Goal: Transaction & Acquisition: Purchase product/service

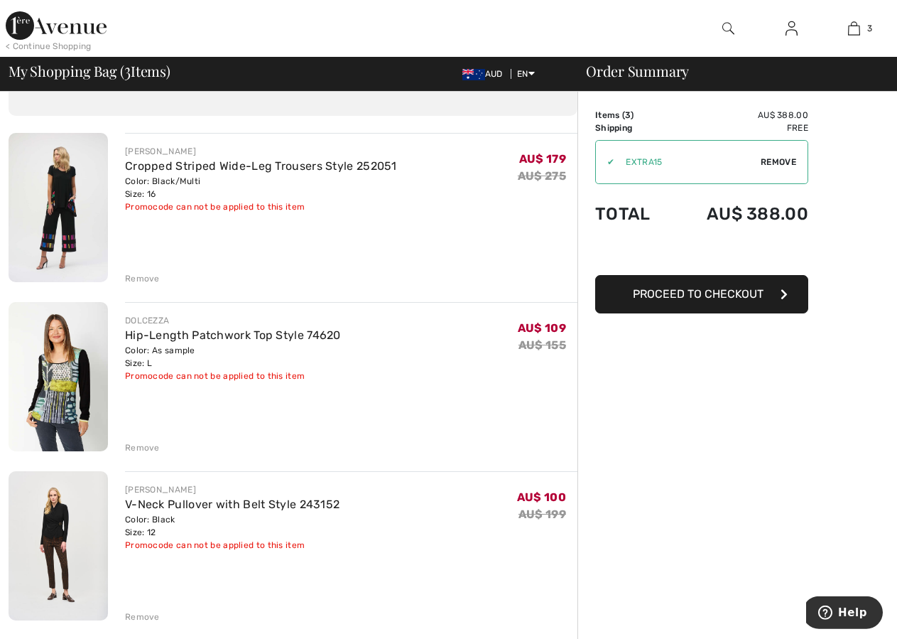
scroll to position [145, 0]
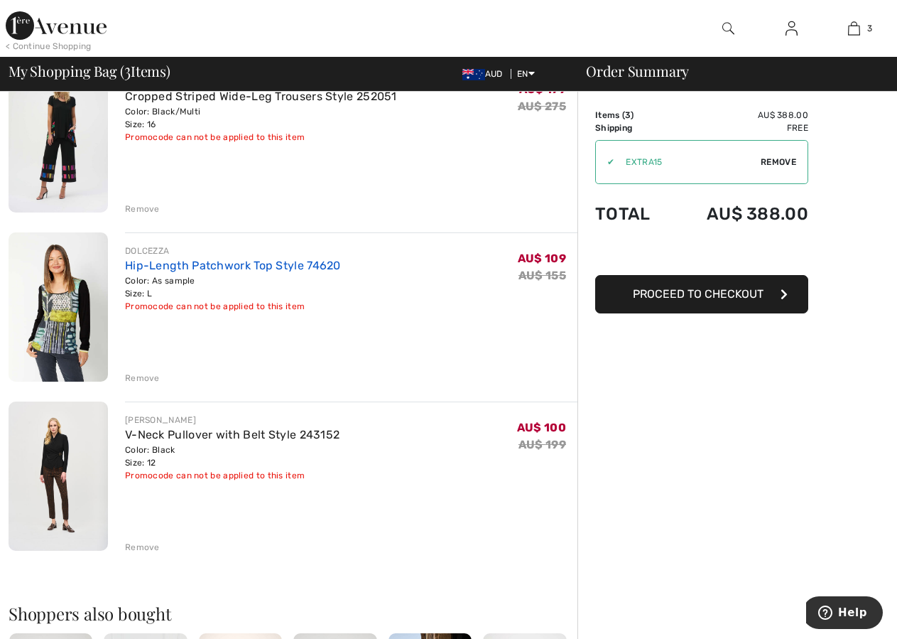
click at [151, 264] on link "Hip-Length Patchwork Top Style 74620" at bounding box center [233, 266] width 216 height 14
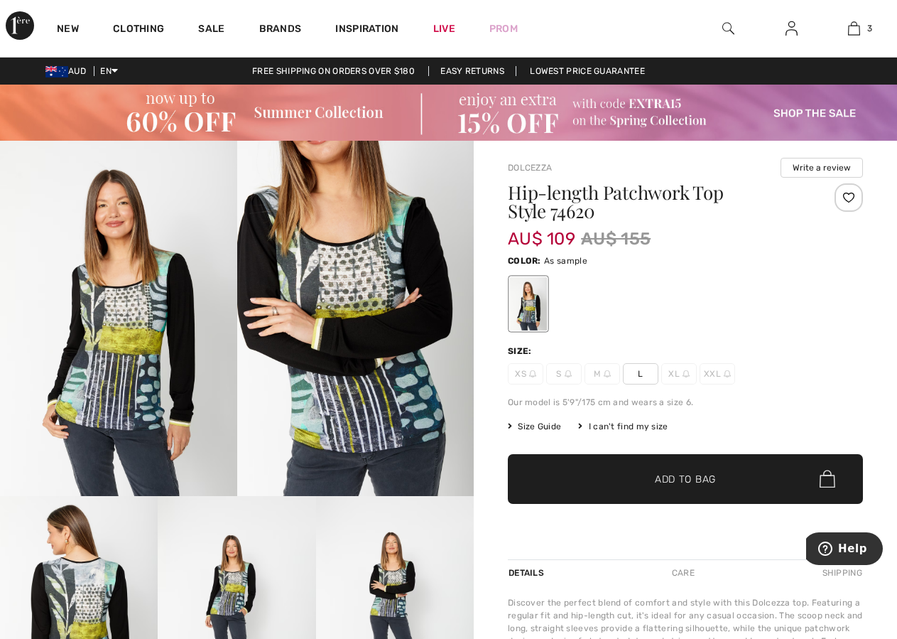
click at [540, 426] on span "Size Guide" at bounding box center [534, 426] width 53 height 13
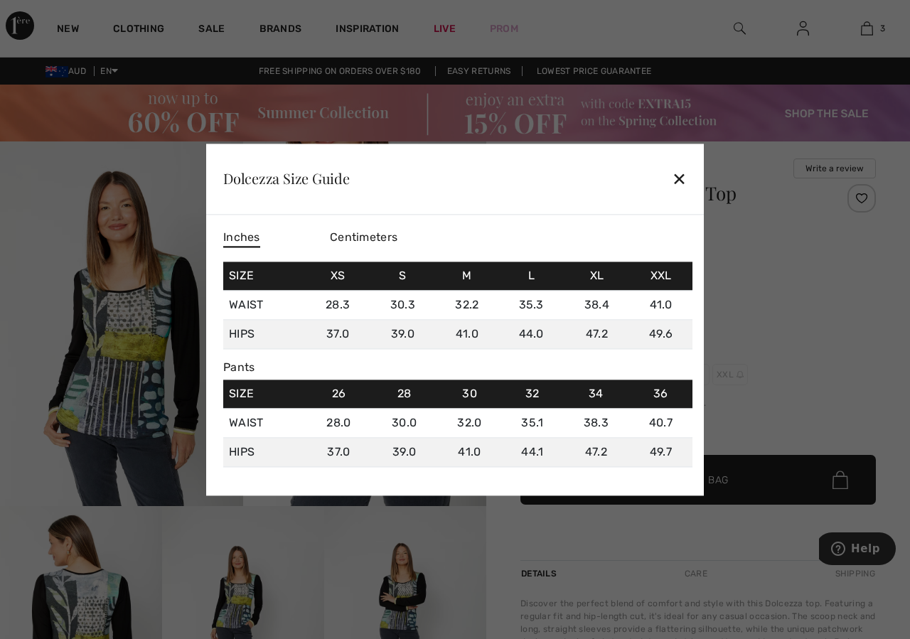
click at [352, 239] on span "Centimeters" at bounding box center [364, 237] width 68 height 14
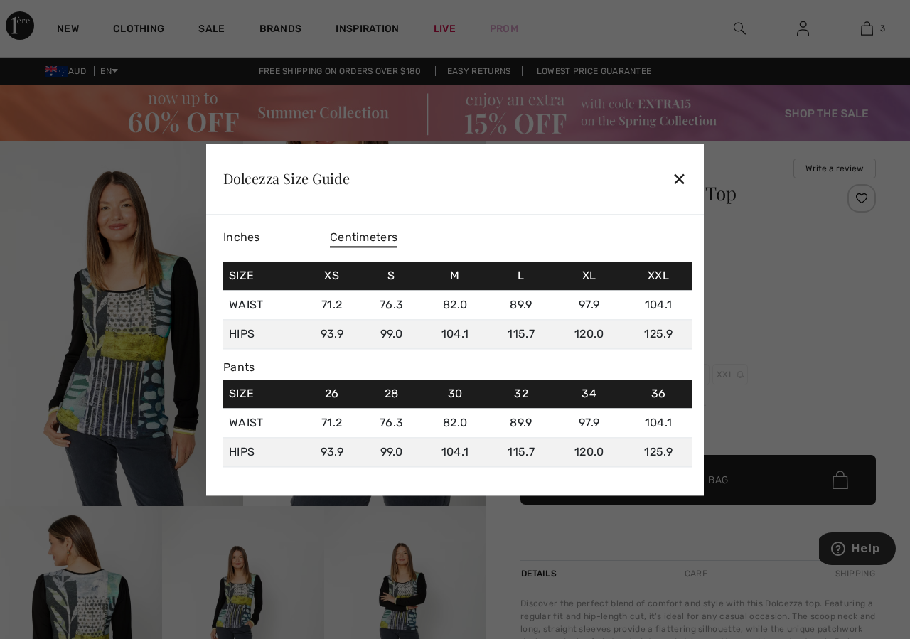
click at [680, 179] on div "✕" at bounding box center [679, 179] width 15 height 30
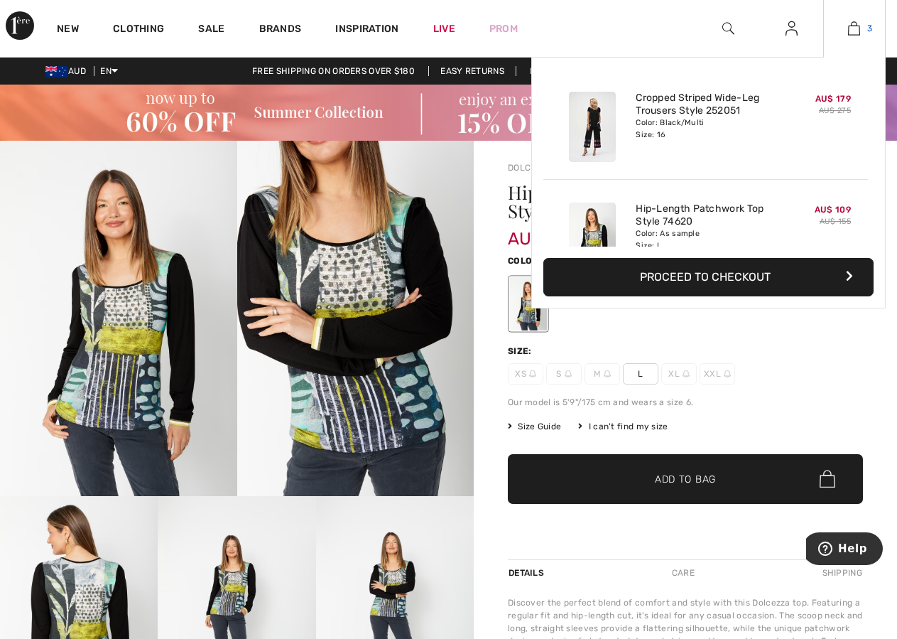
click at [853, 31] on img at bounding box center [854, 28] width 12 height 17
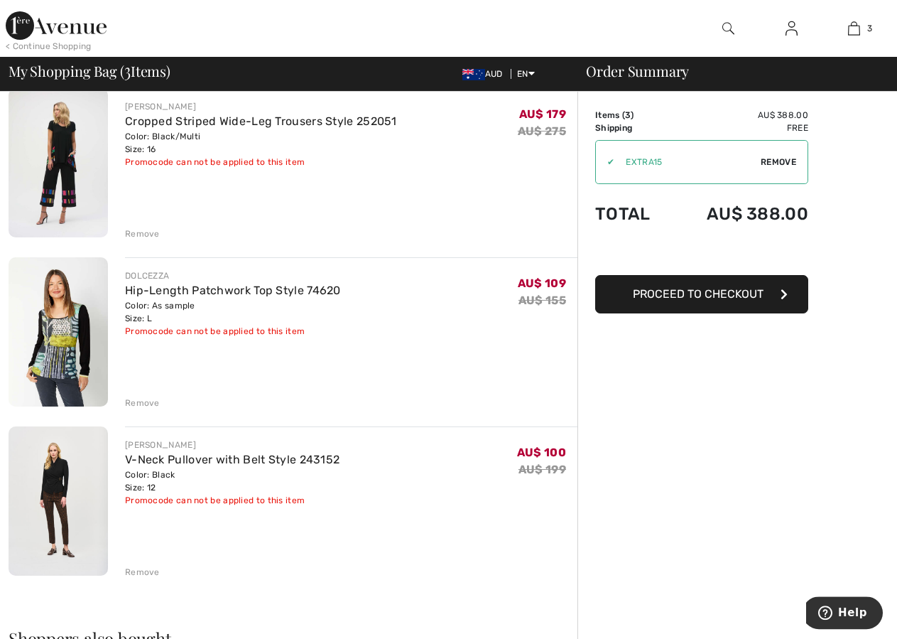
scroll to position [217, 0]
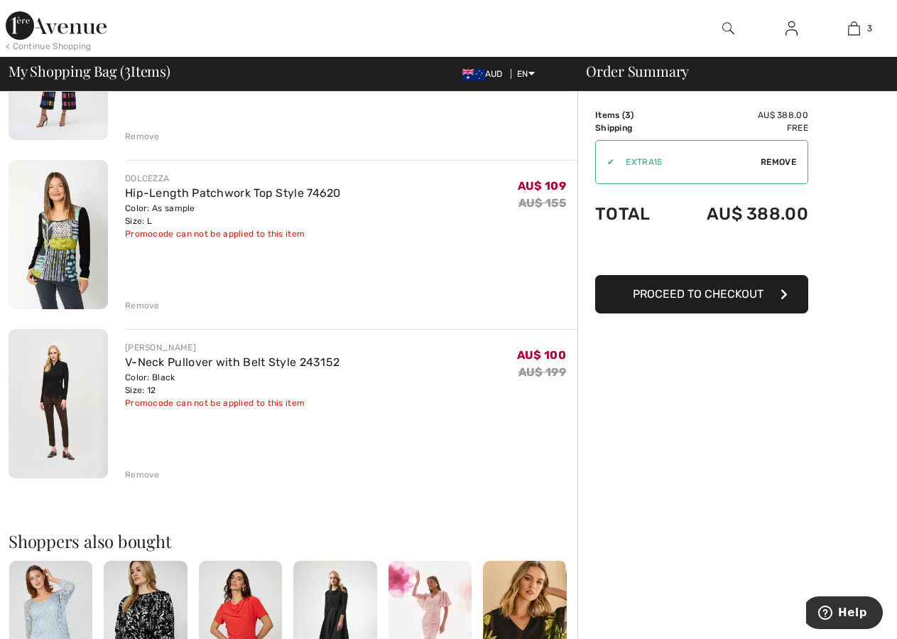
click at [141, 304] on div "Remove" at bounding box center [142, 305] width 35 height 13
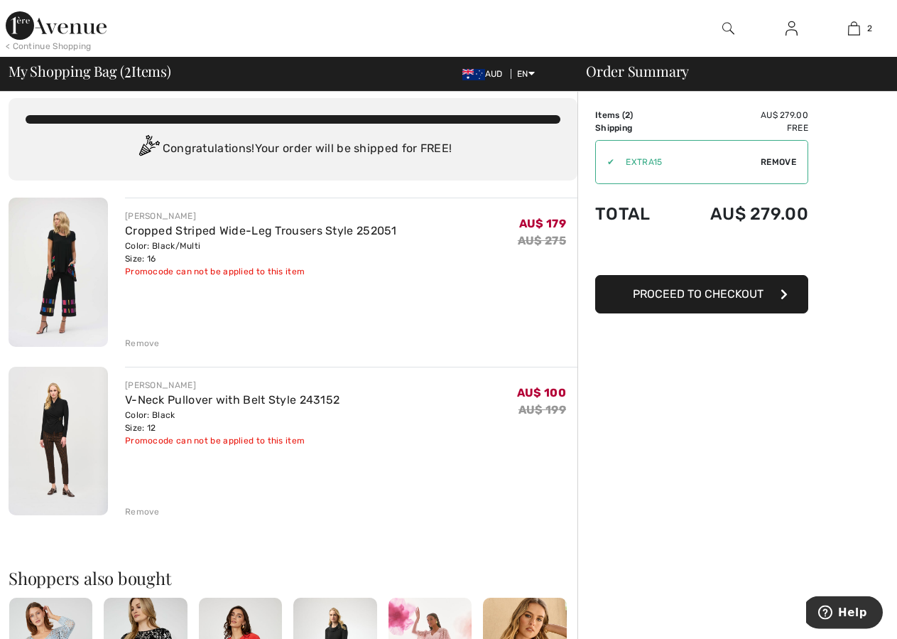
scroll to position [0, 0]
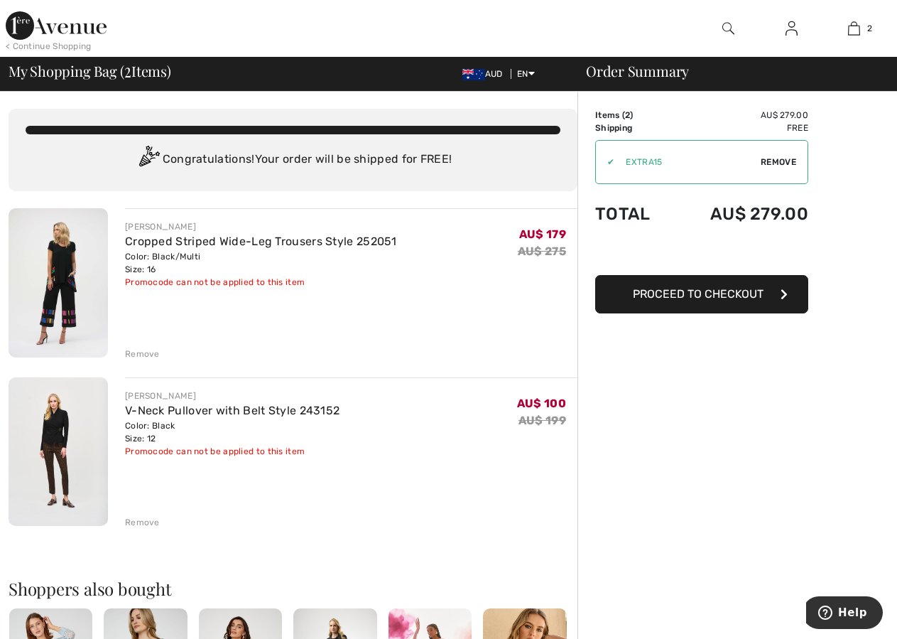
click at [792, 29] on img at bounding box center [792, 28] width 12 height 17
